Goal: Navigation & Orientation: Find specific page/section

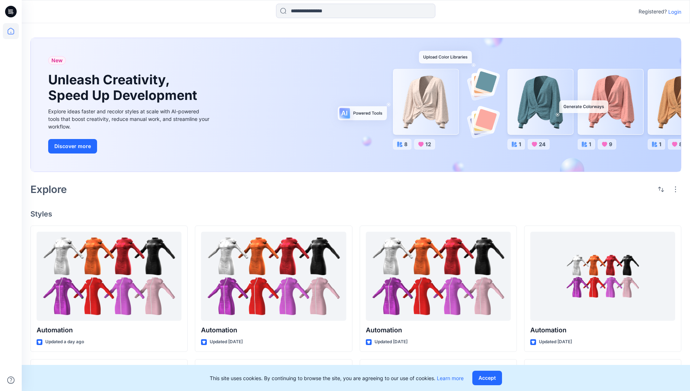
click at [673, 12] on p "Login" at bounding box center [674, 12] width 13 height 8
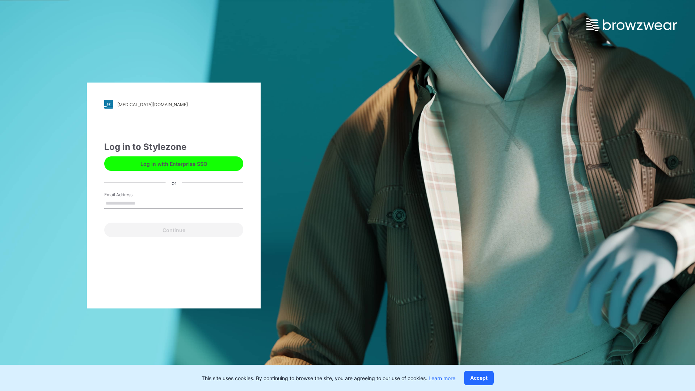
click at [143, 203] on input "Email Address" at bounding box center [173, 203] width 139 height 11
type input "**********"
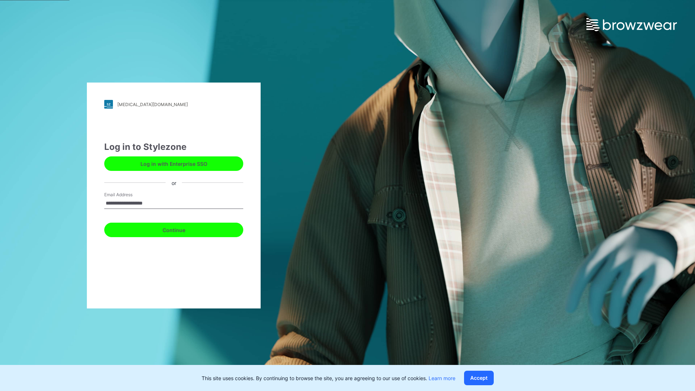
click at [182, 229] on button "Continue" at bounding box center [173, 230] width 139 height 14
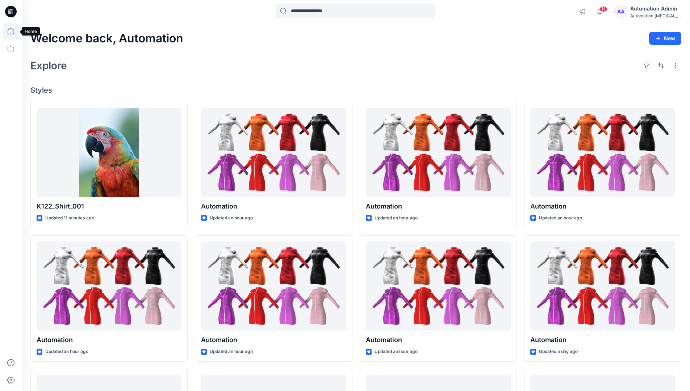
click at [14, 31] on icon at bounding box center [11, 31] width 7 height 7
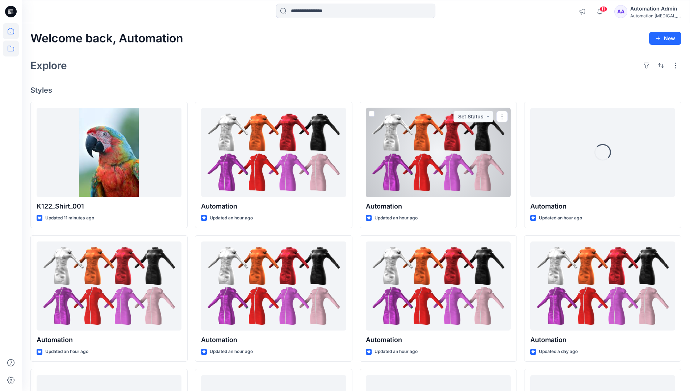
click at [11, 49] on icon at bounding box center [11, 49] width 16 height 16
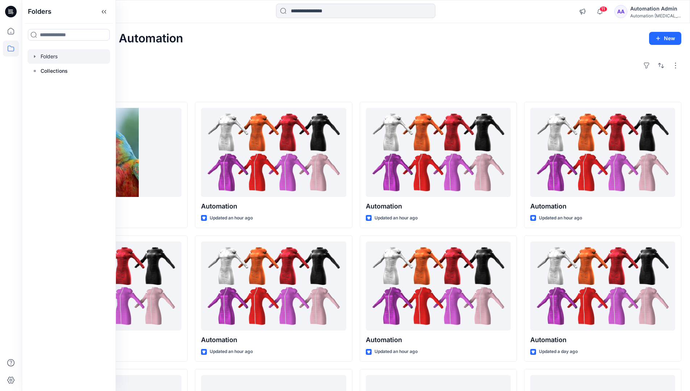
click at [49, 56] on div at bounding box center [69, 56] width 83 height 14
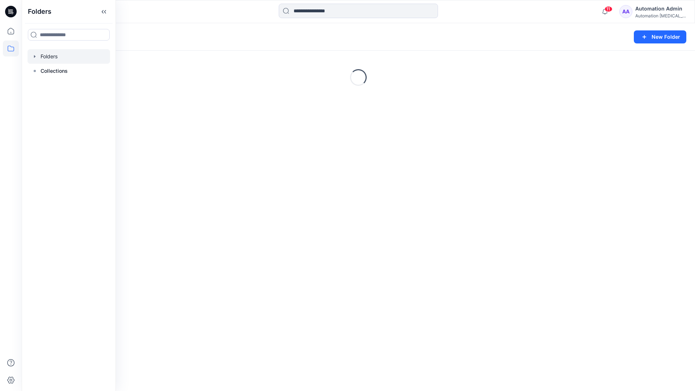
click at [358, 277] on div "Folders New Folder Loading..." at bounding box center [359, 207] width 674 height 368
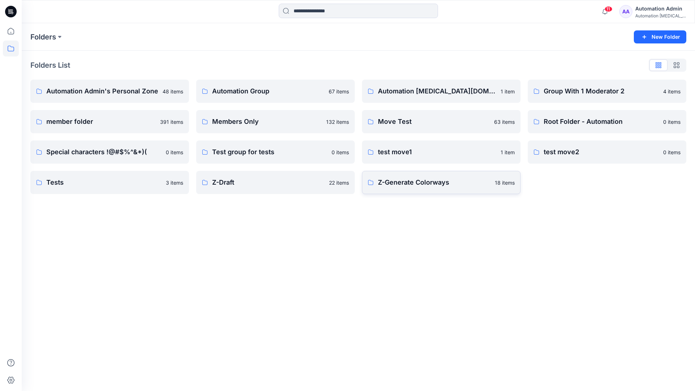
click at [413, 186] on p "Z-Generate Colorways" at bounding box center [434, 182] width 113 height 10
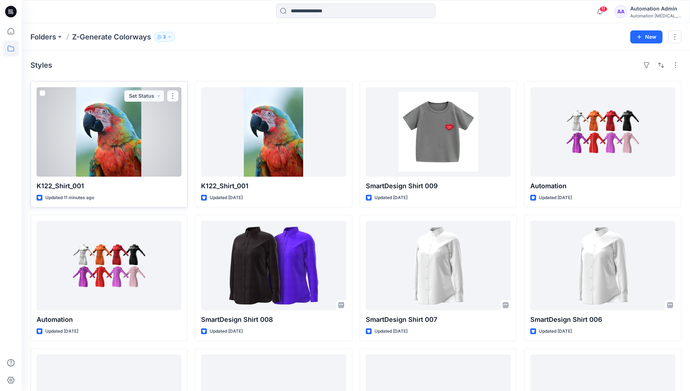
click at [43, 94] on span at bounding box center [42, 93] width 6 height 6
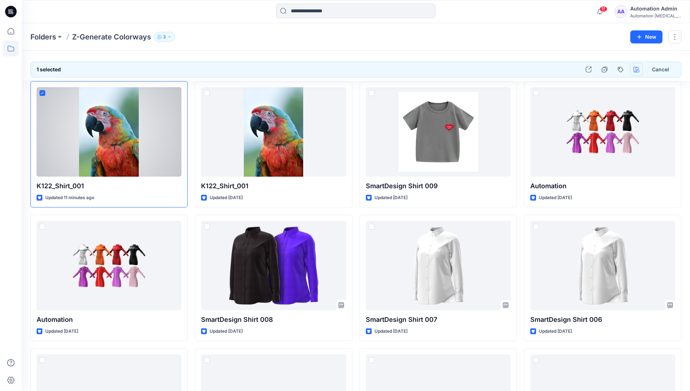
click at [635, 71] on icon "button" at bounding box center [637, 70] width 6 height 6
